Goal: Information Seeking & Learning: Learn about a topic

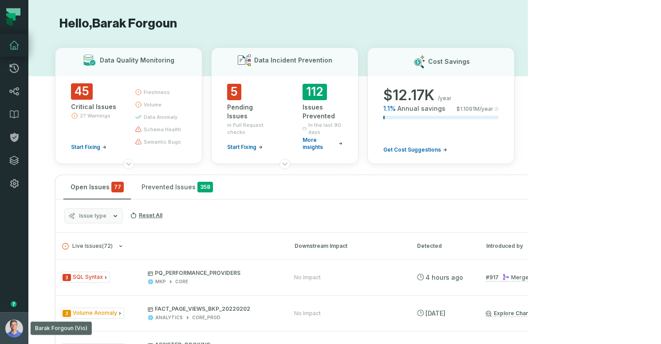
click at [17, 332] on img "button" at bounding box center [14, 329] width 18 height 18
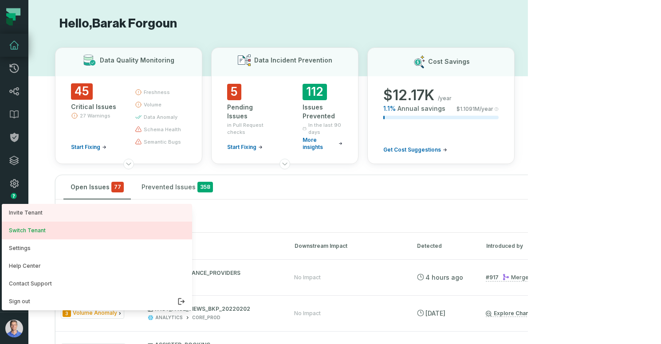
click at [67, 233] on button "Switch Tenant" at bounding box center [97, 231] width 190 height 18
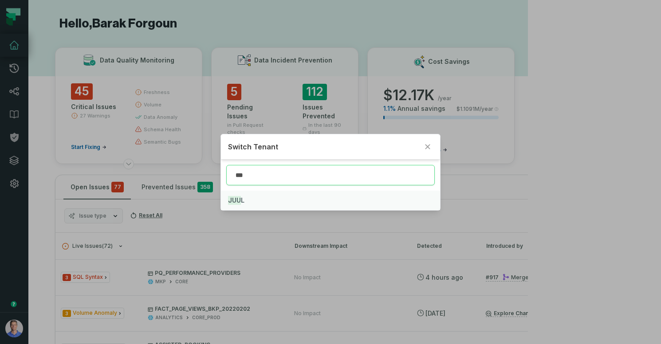
type input "***"
click at [234, 198] on mark "JUU" at bounding box center [234, 200] width 13 height 9
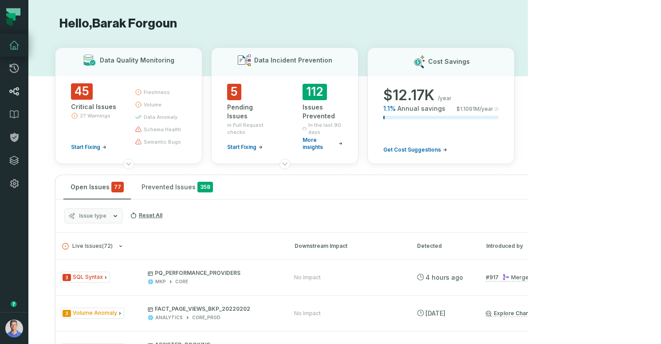
click at [21, 91] on link "Lineage" at bounding box center [14, 91] width 28 height 23
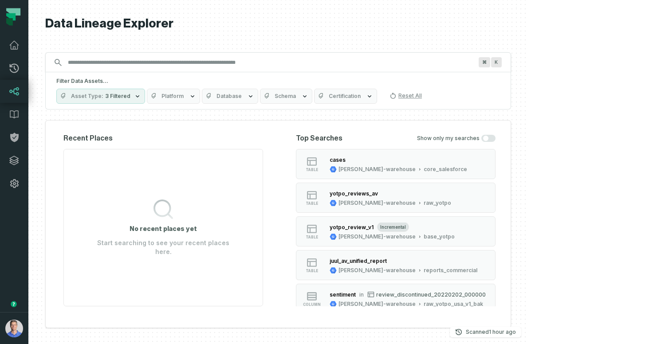
click at [184, 93] on span "Platform" at bounding box center [173, 96] width 22 height 7
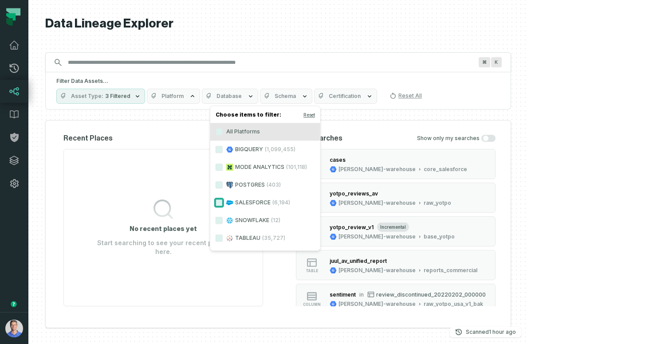
click at [220, 205] on button "SALESFORCE (6,194)" at bounding box center [219, 202] width 7 height 7
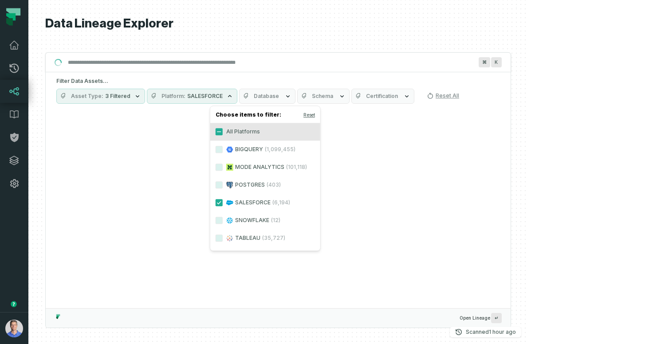
click at [103, 96] on span "Asset Type" at bounding box center [87, 96] width 32 height 7
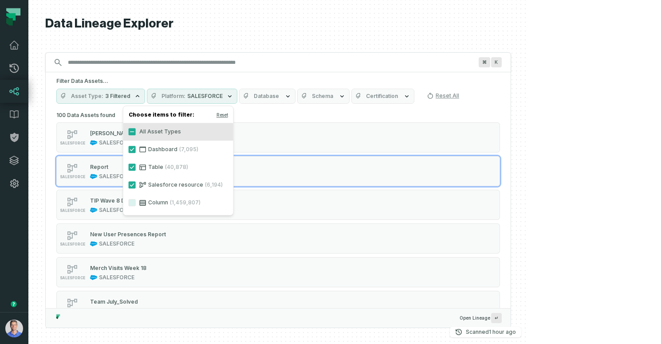
click at [528, 157] on div at bounding box center [278, 172] width 500 height 344
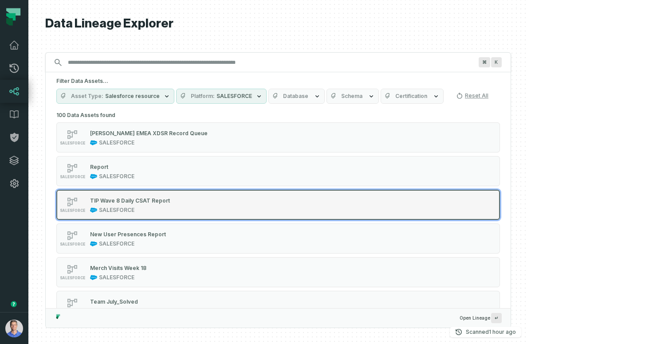
click at [262, 210] on div "SALESFORCE TIP Wave 8 Daily CSAT Report SALESFORCE" at bounding box center [169, 205] width 222 height 18
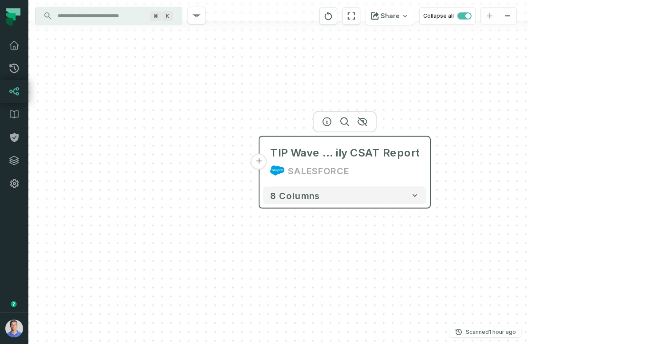
click at [262, 162] on button "+" at bounding box center [259, 162] width 16 height 16
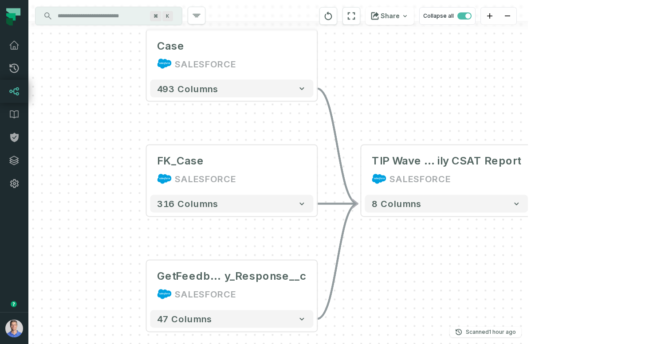
drag, startPoint x: 488, startPoint y: 129, endPoint x: 375, endPoint y: 106, distance: 115.2
click at [375, 106] on div "... Case SALESFORCE ... 493 columns ... FK_Case SALESFORCE ... 316 columns ... …" at bounding box center [278, 172] width 500 height 344
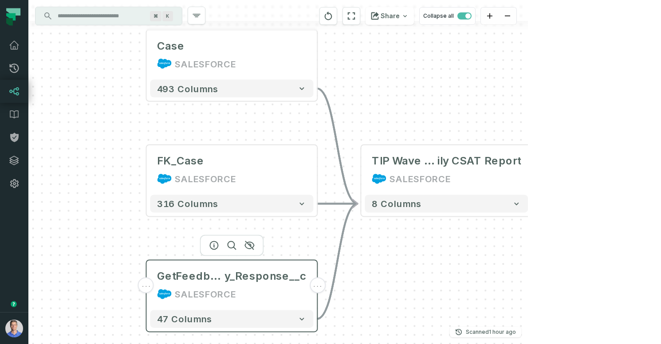
click at [183, 290] on div "SALESFORCE" at bounding box center [205, 294] width 61 height 14
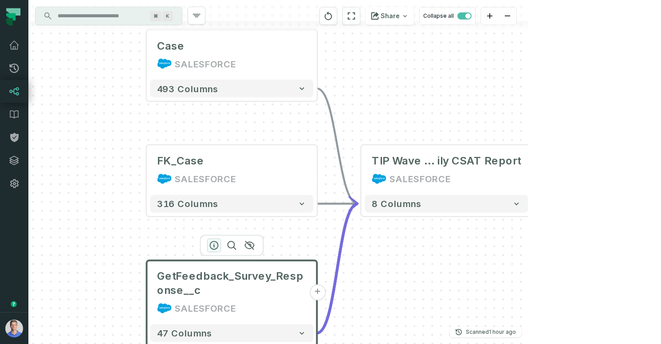
click at [215, 243] on icon "button" at bounding box center [214, 245] width 11 height 11
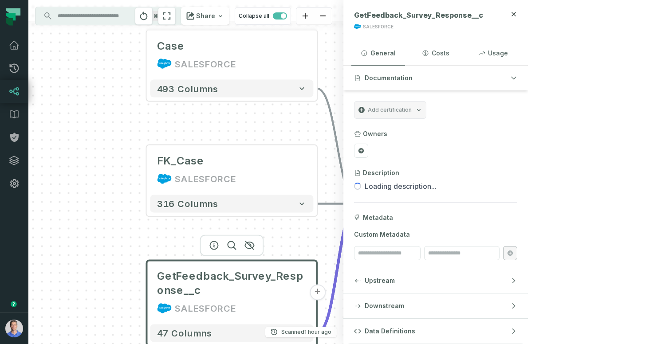
click at [528, 289] on button "Upstream" at bounding box center [436, 281] width 185 height 25
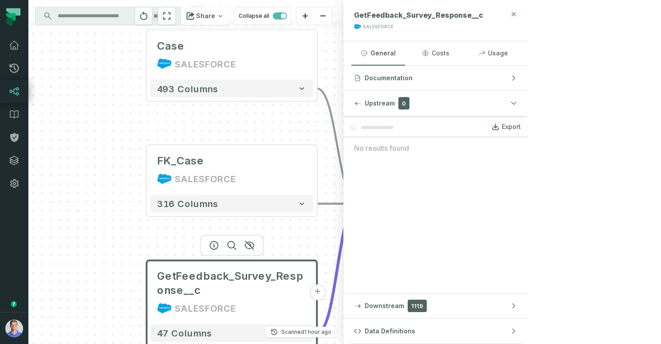
click at [516, 13] on icon "button" at bounding box center [514, 14] width 4 height 4
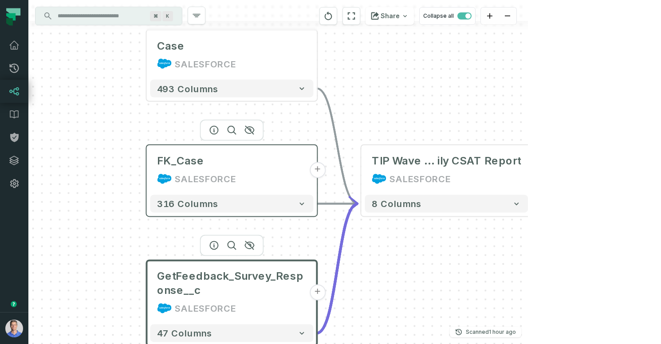
click at [318, 171] on button "+" at bounding box center [318, 170] width 16 height 16
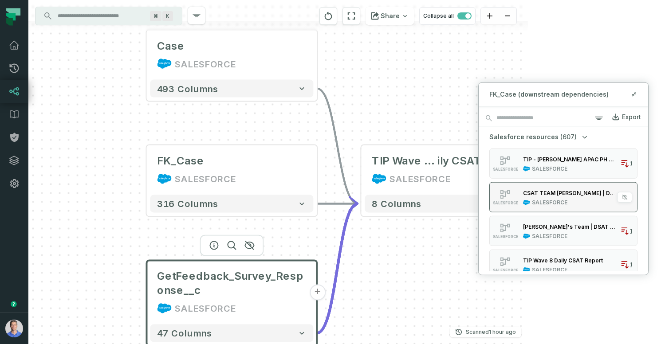
click at [553, 199] on div "SALESFORCE" at bounding box center [550, 202] width 36 height 7
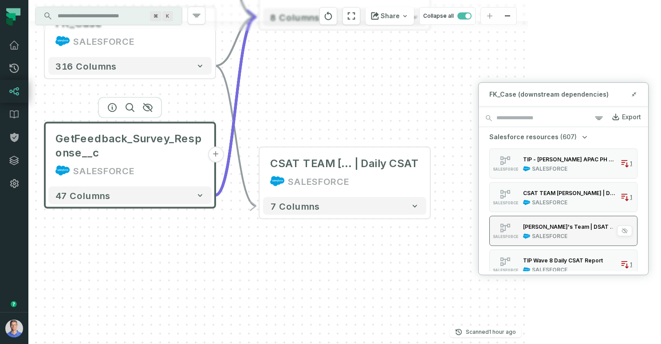
click at [542, 228] on div "[PERSON_NAME]'s Team | DSAT Report" at bounding box center [570, 226] width 94 height 7
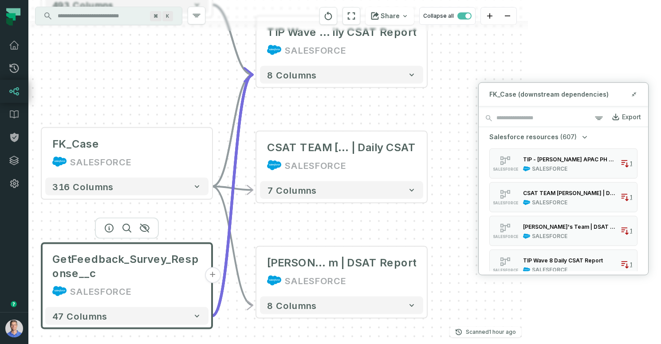
drag, startPoint x: 452, startPoint y: 91, endPoint x: 453, endPoint y: 171, distance: 80.3
click at [448, 181] on div "Case SALESFORCE + 493 columns FK_Case SALESFORCE + 316 columns GetFeedback_Surv…" at bounding box center [278, 172] width 500 height 344
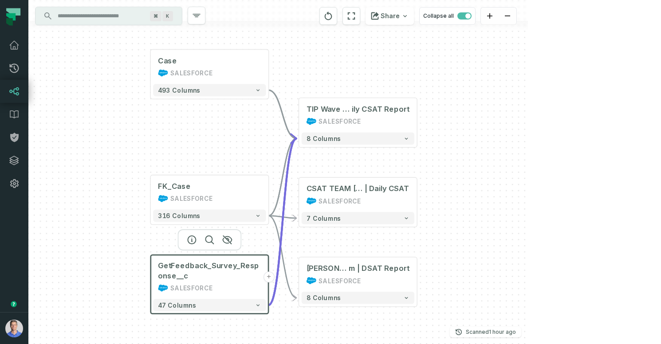
drag, startPoint x: 506, startPoint y: 80, endPoint x: 509, endPoint y: 127, distance: 47.1
click at [509, 127] on div "Case SALESFORCE + 493 columns FK_Case SALESFORCE + 316 columns GetFeedback_Surv…" at bounding box center [278, 172] width 500 height 344
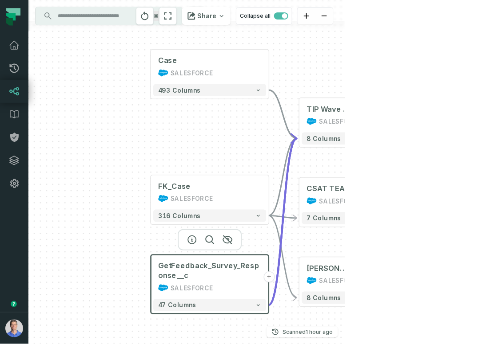
click at [99, 197] on div "Case SALESFORCE + 493 columns FK_Case SALESFORCE + 316 columns GetFeedback_Surv…" at bounding box center [186, 172] width 316 height 344
